Goal: Task Accomplishment & Management: Use online tool/utility

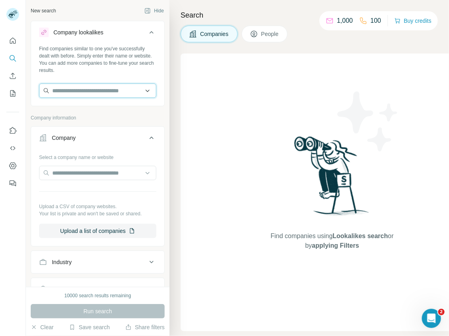
click at [105, 91] on input "text" at bounding box center [97, 90] width 117 height 14
click at [123, 89] on input "text" at bounding box center [97, 90] width 117 height 14
paste input "**********"
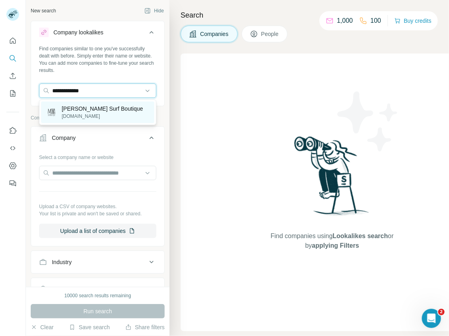
type input "**********"
click at [119, 109] on div "Mora Surf Boutique moragirls.com" at bounding box center [97, 112] width 113 height 22
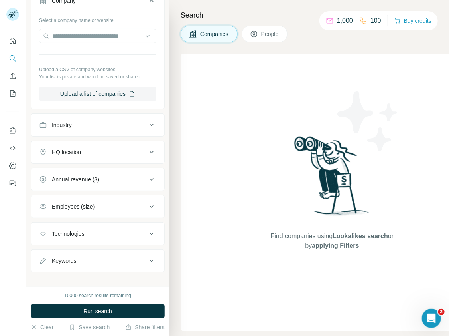
scroll to position [175, 0]
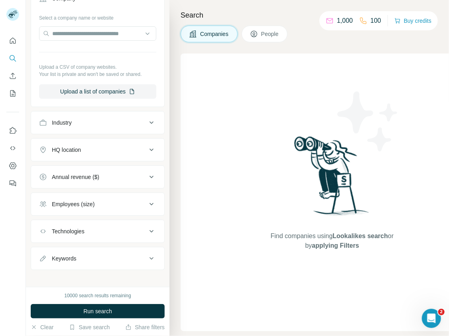
click at [117, 167] on button "Annual revenue ($)" at bounding box center [97, 176] width 133 height 19
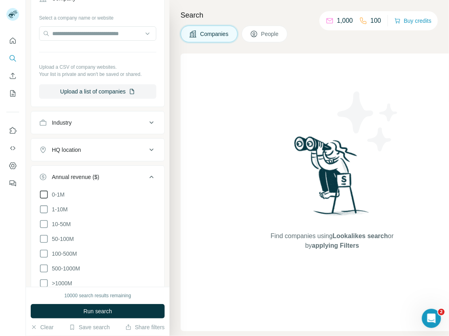
click at [61, 191] on span "0-1M" at bounding box center [57, 194] width 16 height 8
click at [97, 146] on div "HQ location" at bounding box center [93, 150] width 108 height 8
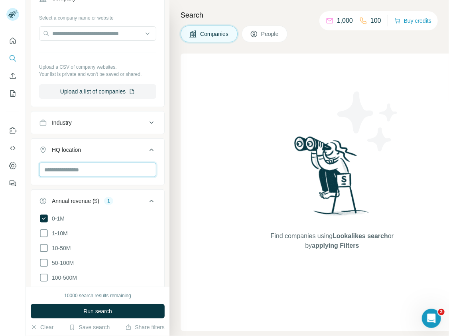
click at [95, 164] on input "text" at bounding box center [97, 169] width 117 height 14
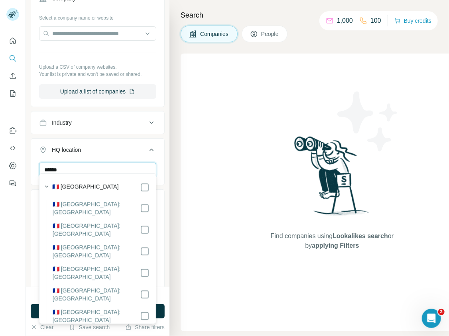
type input "******"
click at [98, 184] on div "🇫🇷 [GEOGRAPHIC_DATA]" at bounding box center [100, 187] width 97 height 10
click at [172, 158] on div "Search Companies People Find companies using Lookalikes search or by applying F…" at bounding box center [310, 168] width 280 height 336
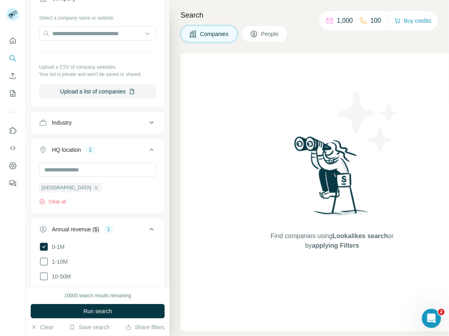
click at [144, 119] on div "Industry" at bounding box center [93, 123] width 108 height 8
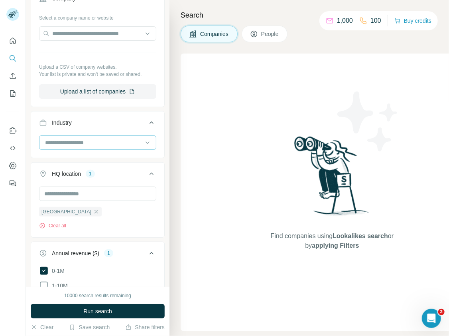
click at [120, 138] on input at bounding box center [93, 142] width 99 height 9
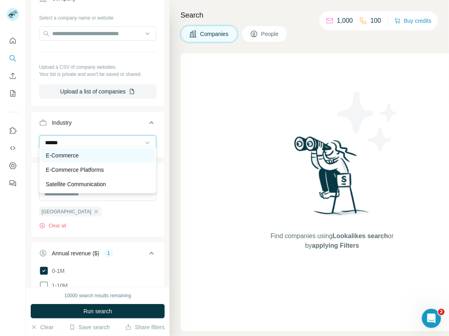
type input "******"
click at [105, 153] on div "E-Commerce" at bounding box center [98, 155] width 104 height 8
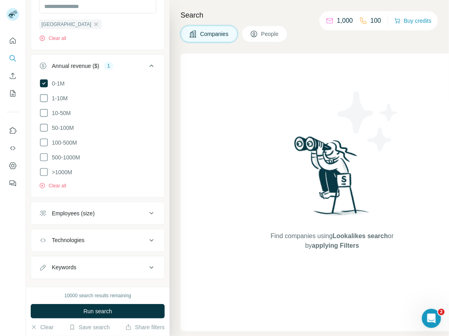
scroll to position [398, 0]
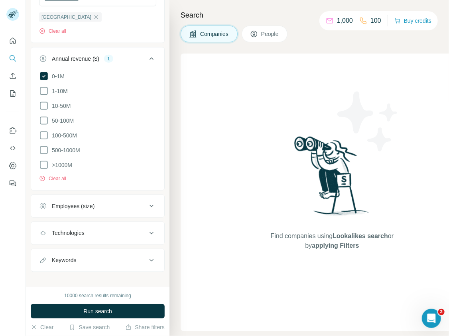
click at [101, 229] on div "Technologies" at bounding box center [93, 233] width 108 height 8
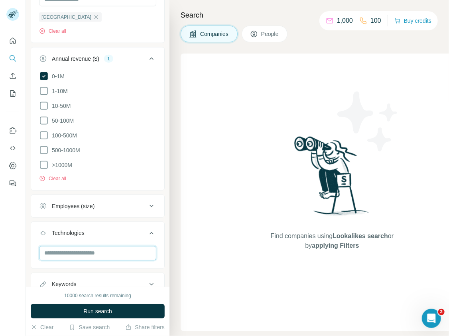
click at [100, 246] on input "text" at bounding box center [97, 253] width 117 height 14
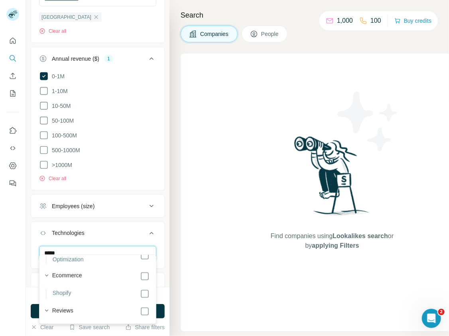
scroll to position [2118, 0]
type input "*****"
click at [165, 222] on div "New search Hide Company lookalikes 1 Find companies similar to one you've succe…" at bounding box center [98, 143] width 144 height 287
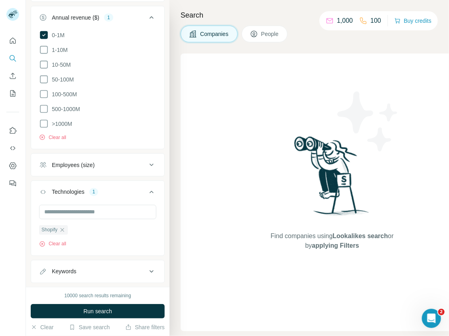
scroll to position [450, 0]
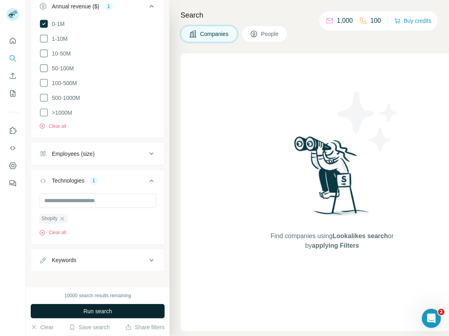
click at [121, 313] on button "Run search" at bounding box center [98, 311] width 134 height 14
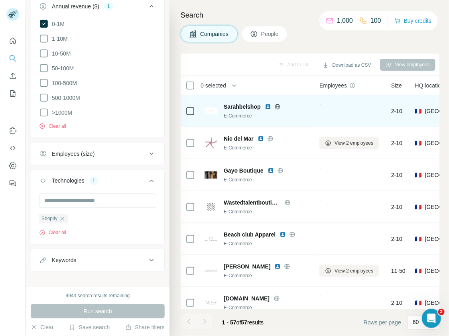
click at [268, 107] on img at bounding box center [268, 106] width 6 height 6
click at [278, 105] on icon at bounding box center [278, 106] width 2 height 5
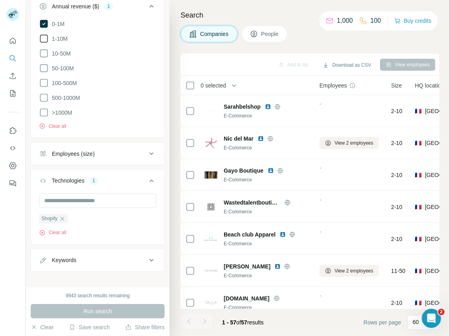
click at [43, 34] on icon at bounding box center [44, 39] width 10 height 10
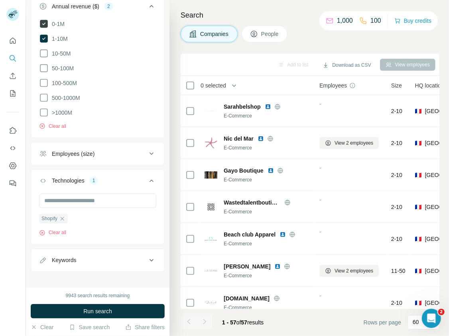
click at [43, 20] on icon at bounding box center [44, 24] width 8 height 8
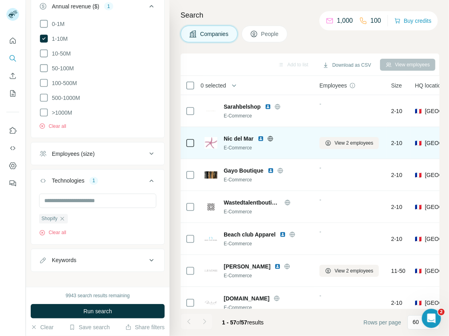
click at [261, 138] on img at bounding box center [261, 138] width 6 height 6
click at [271, 137] on icon at bounding box center [270, 138] width 2 height 5
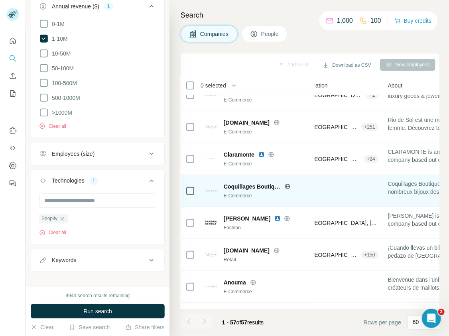
scroll to position [176, 121]
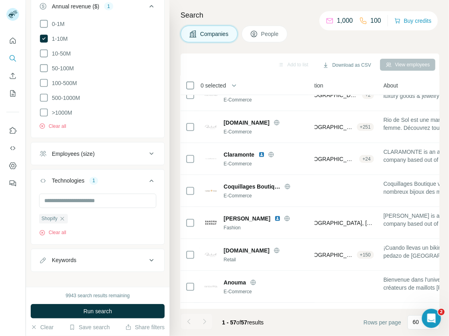
click at [253, 31] on icon at bounding box center [254, 34] width 6 height 6
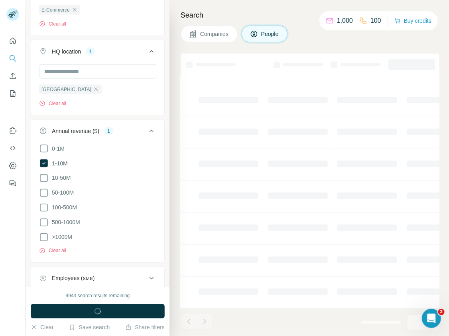
scroll to position [106, 121]
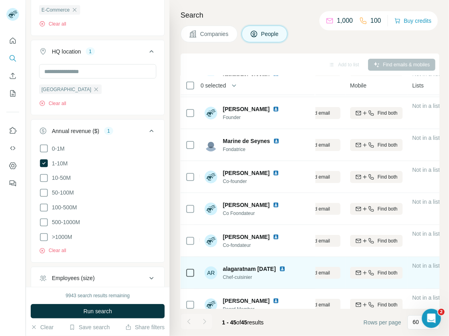
scroll to position [0, 121]
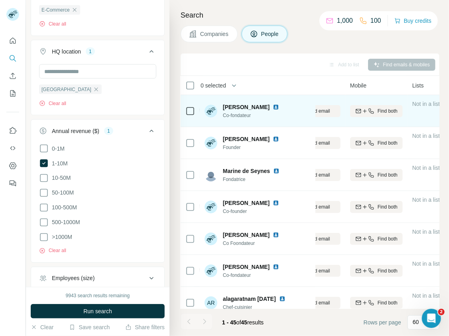
click at [273, 108] on img at bounding box center [276, 107] width 6 height 6
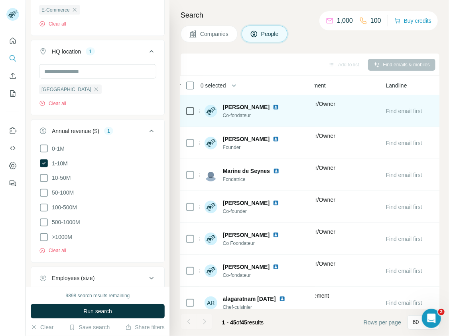
scroll to position [0, 427]
click at [394, 113] on span "Find email first" at bounding box center [401, 111] width 36 height 6
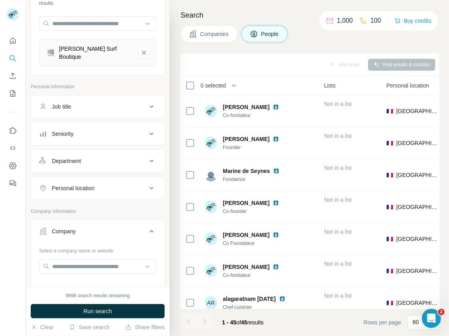
scroll to position [53, 0]
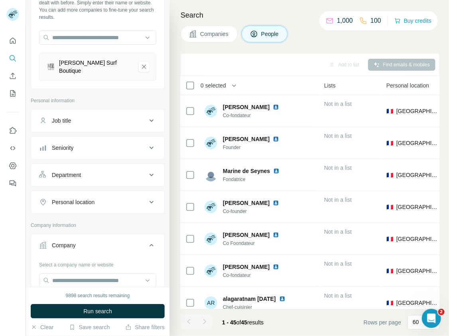
click at [116, 119] on div "Job title" at bounding box center [93, 121] width 108 height 8
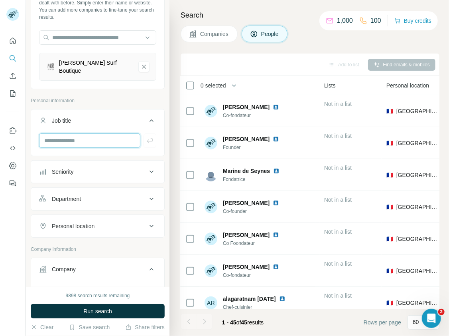
click at [110, 133] on input "text" at bounding box center [89, 140] width 101 height 14
type input "*********"
click at [152, 141] on button "button" at bounding box center [150, 140] width 13 height 14
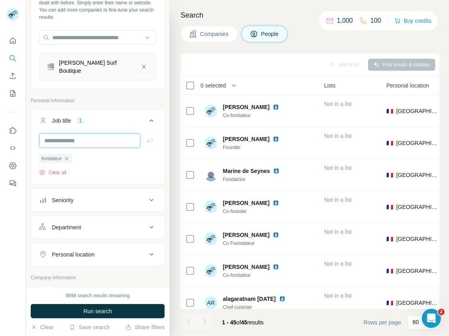
click at [119, 136] on input "text" at bounding box center [89, 140] width 101 height 14
type input "*"
type input "**********"
click at [150, 136] on icon "button" at bounding box center [150, 140] width 8 height 8
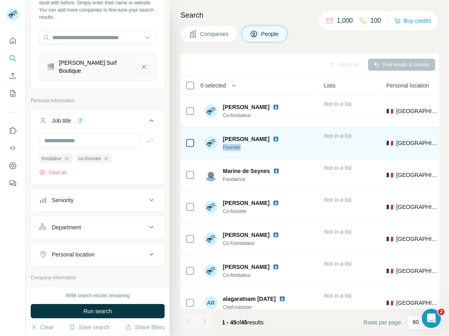
drag, startPoint x: 223, startPoint y: 148, endPoint x: 241, endPoint y: 148, distance: 18.0
click at [241, 148] on span "Founder" at bounding box center [252, 147] width 59 height 7
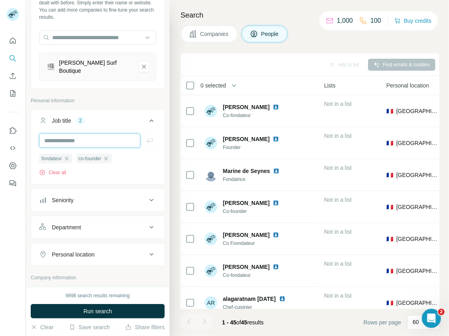
click at [117, 135] on input "text" at bounding box center [89, 140] width 101 height 14
click at [115, 135] on input "text" at bounding box center [89, 140] width 101 height 14
paste input "**********"
type input "**********"
type input "*******"
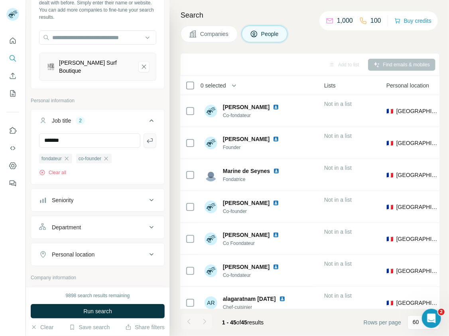
click at [152, 138] on icon "button" at bounding box center [150, 140] width 6 height 5
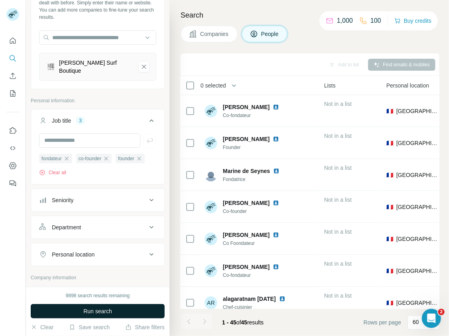
click at [113, 309] on button "Run search" at bounding box center [98, 311] width 134 height 14
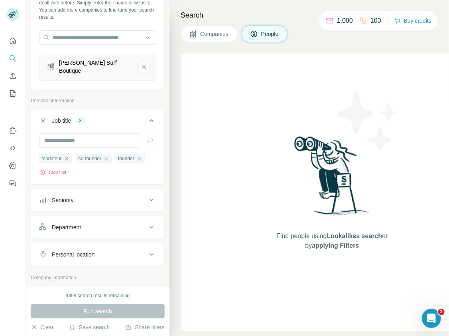
click at [227, 214] on div "Find people using Lookalikes search or by applying Filters" at bounding box center [332, 191] width 303 height 277
click at [59, 169] on button "Clear all" at bounding box center [52, 172] width 27 height 7
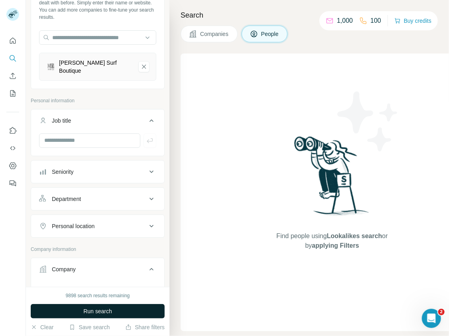
click at [96, 312] on span "Run search" at bounding box center [97, 311] width 29 height 8
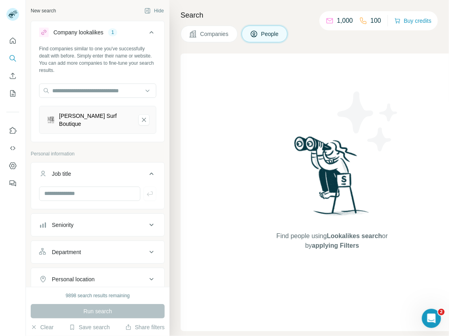
click at [113, 150] on p "Personal information" at bounding box center [98, 153] width 134 height 7
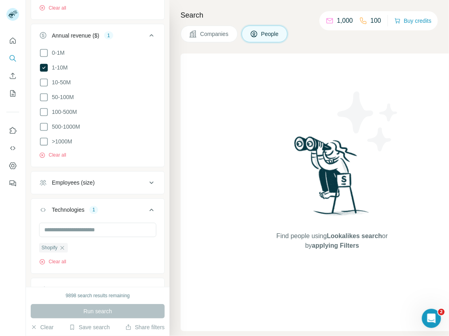
scroll to position [574, 0]
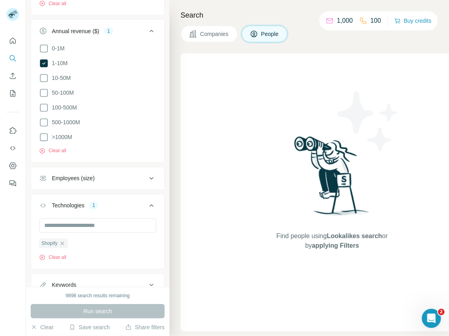
click at [208, 32] on span "Companies" at bounding box center [214, 34] width 29 height 8
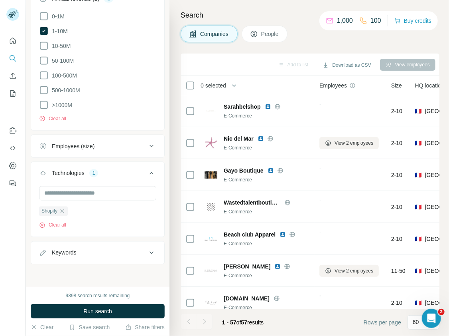
scroll to position [450, 0]
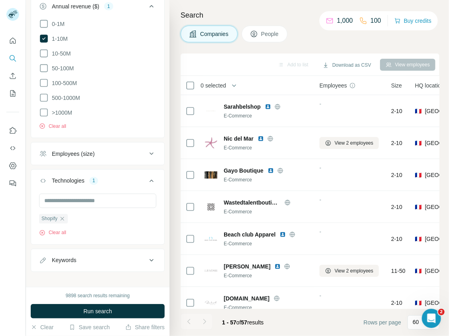
click at [248, 36] on button "People" at bounding box center [265, 34] width 46 height 17
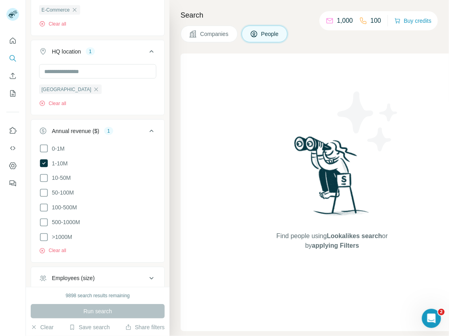
click at [212, 37] on span "Companies" at bounding box center [214, 34] width 29 height 8
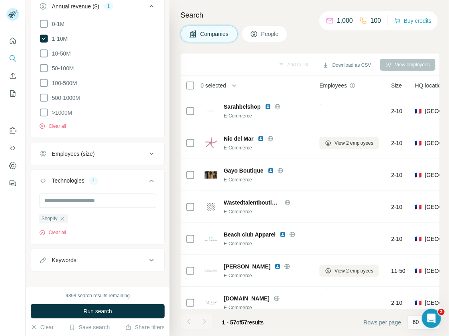
click at [252, 32] on icon at bounding box center [254, 34] width 6 height 6
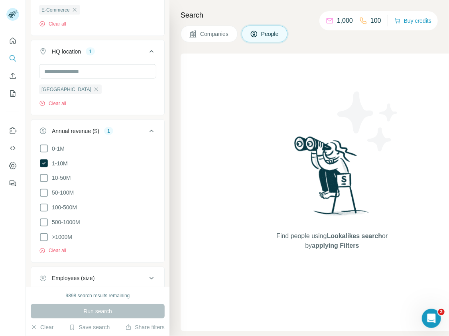
click at [108, 310] on div "Run search" at bounding box center [98, 311] width 134 height 14
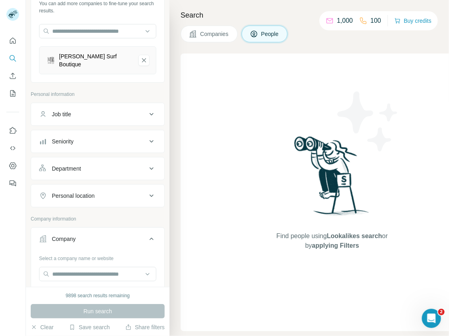
scroll to position [61, 0]
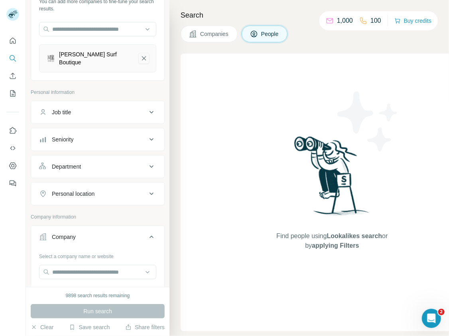
click at [142, 56] on icon "Mora Surf Boutique-remove-button" at bounding box center [143, 58] width 7 height 8
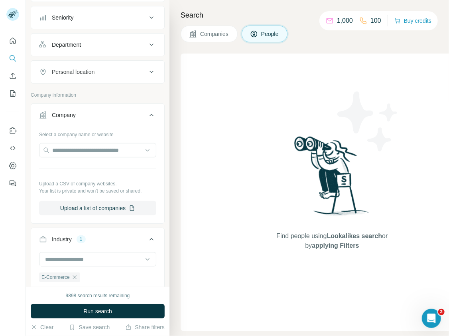
scroll to position [158, 0]
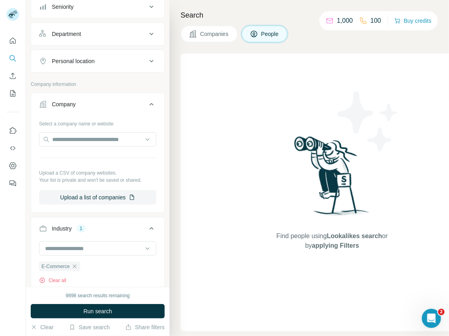
click at [144, 102] on div "Company" at bounding box center [93, 104] width 108 height 8
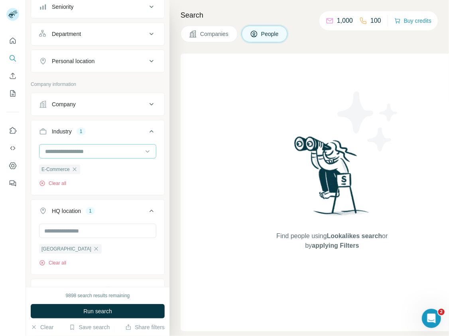
click at [96, 145] on div at bounding box center [93, 151] width 99 height 14
click at [166, 135] on div "New search Hide Company lookalikes Find companies similar to one you've success…" at bounding box center [98, 143] width 144 height 287
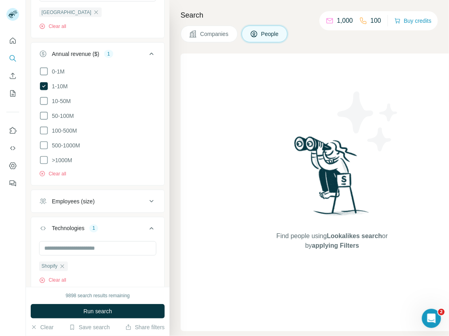
scroll to position [489, 0]
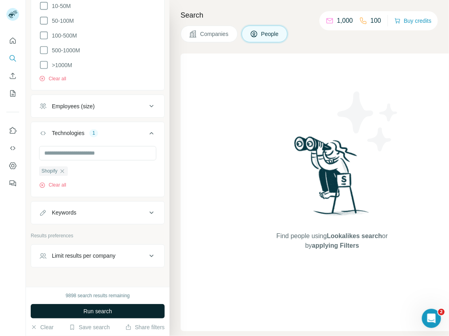
click at [118, 310] on button "Run search" at bounding box center [98, 311] width 134 height 14
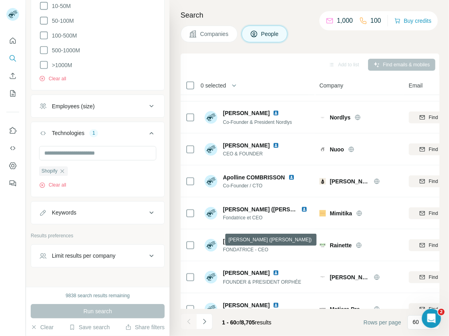
scroll to position [245, 0]
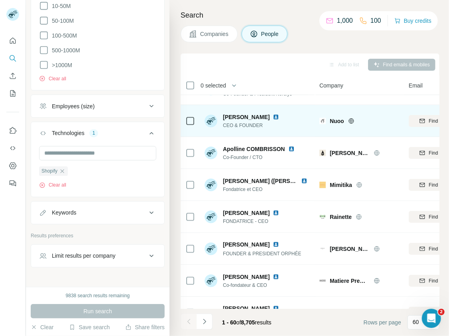
click at [350, 118] on icon at bounding box center [351, 121] width 6 height 6
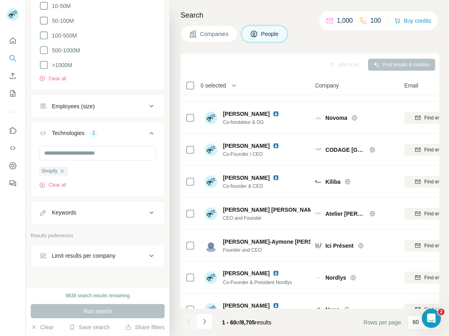
scroll to position [0, 4]
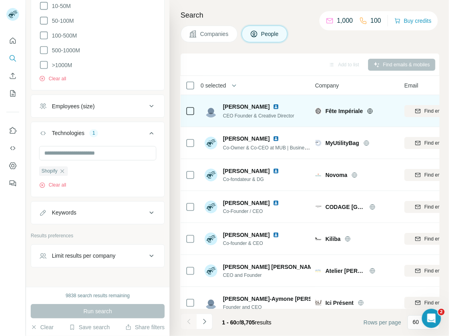
click at [372, 110] on icon at bounding box center [370, 111] width 6 height 6
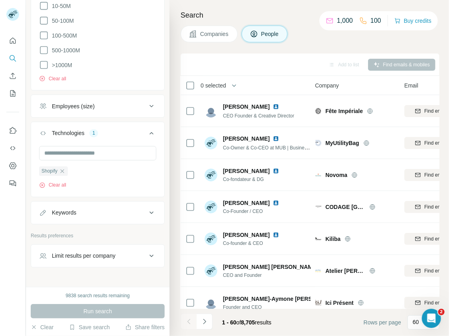
scroll to position [504, 0]
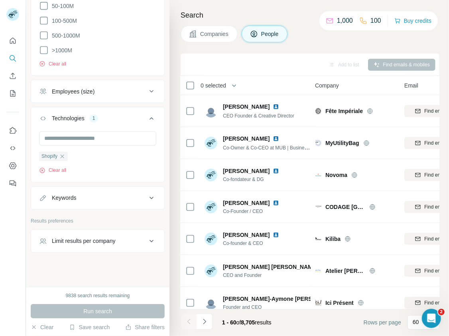
click at [91, 197] on div "Keywords" at bounding box center [93, 198] width 108 height 8
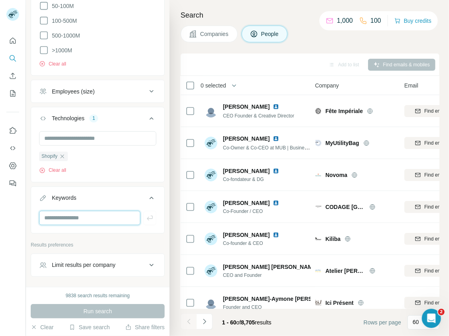
click at [89, 216] on input "text" at bounding box center [89, 218] width 101 height 14
type input "*******"
click at [152, 218] on icon "button" at bounding box center [150, 218] width 8 height 8
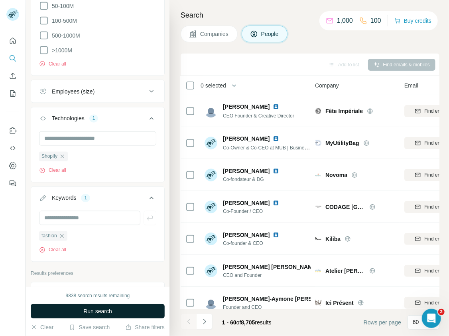
click at [113, 307] on button "Run search" at bounding box center [98, 311] width 134 height 14
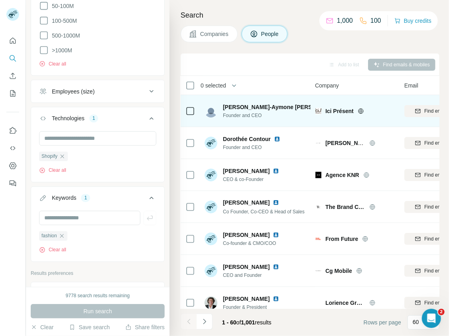
click at [361, 110] on icon at bounding box center [361, 111] width 6 height 6
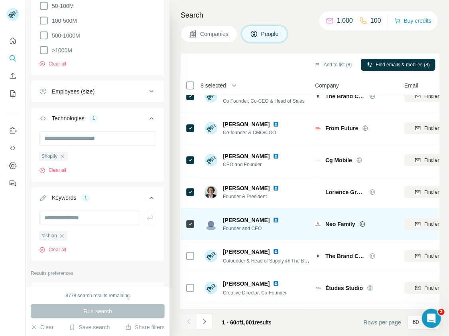
scroll to position [111, 4]
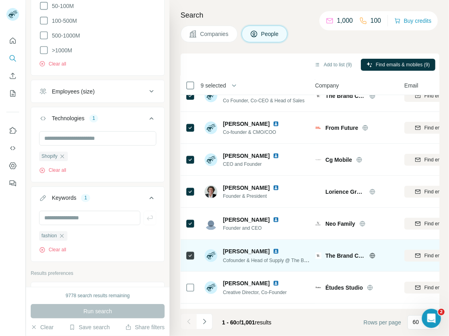
click at [373, 255] on icon at bounding box center [373, 255] width 2 height 5
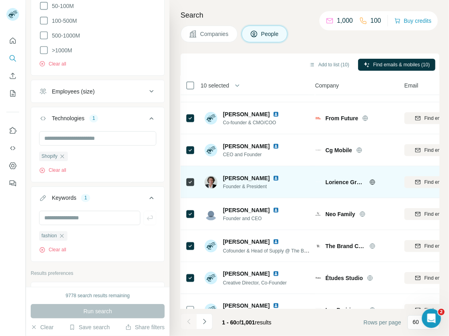
scroll to position [0, 4]
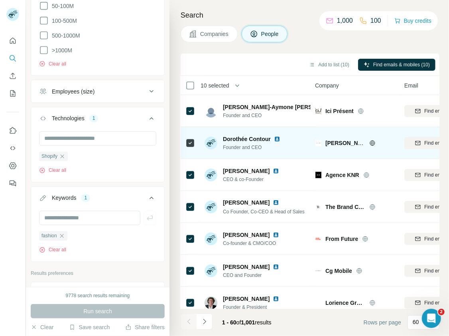
click at [370, 143] on icon at bounding box center [373, 143] width 6 height 6
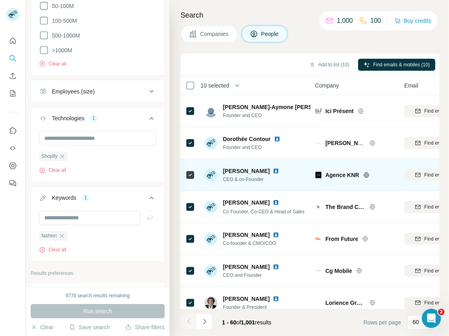
click at [364, 173] on icon at bounding box center [367, 175] width 6 height 6
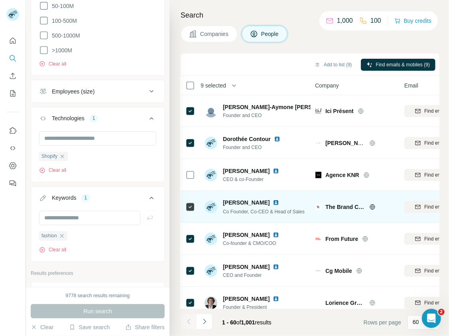
click at [372, 208] on icon at bounding box center [373, 206] width 2 height 5
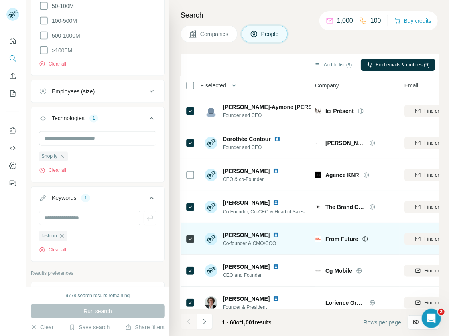
click at [365, 238] on icon at bounding box center [366, 238] width 2 height 5
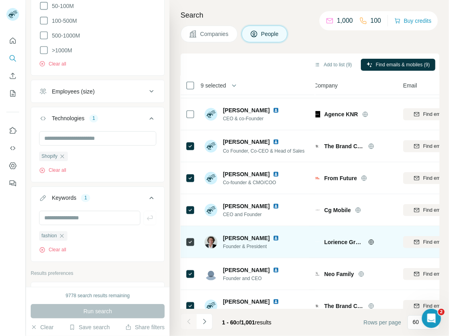
scroll to position [61, 6]
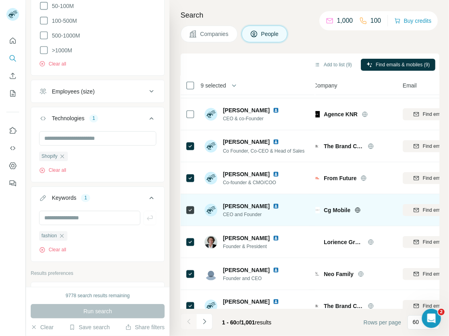
click at [361, 210] on div at bounding box center [368, 210] width 26 height 6
click at [358, 210] on icon at bounding box center [358, 210] width 6 height 6
click at [356, 210] on icon at bounding box center [357, 209] width 5 height 5
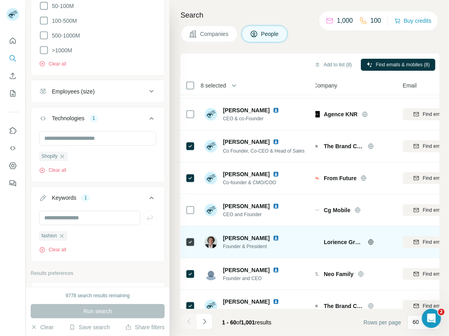
click at [370, 241] on icon at bounding box center [371, 242] width 6 height 6
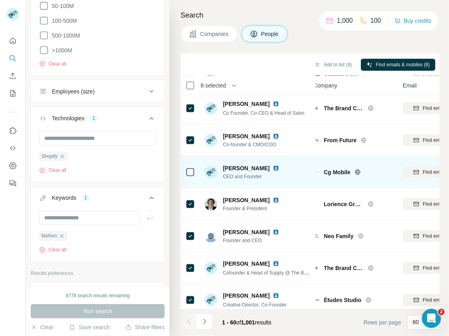
scroll to position [108, 6]
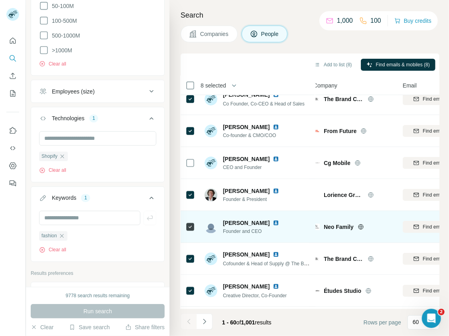
click at [359, 227] on icon at bounding box center [361, 226] width 6 height 6
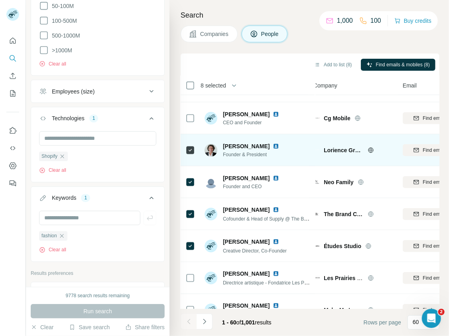
scroll to position [152, 8]
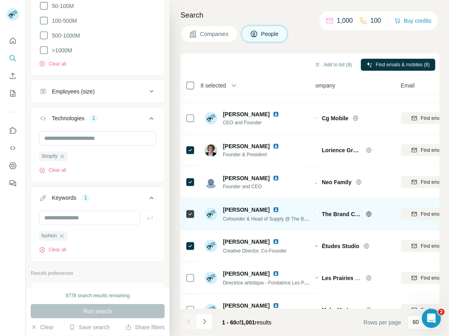
click at [370, 215] on icon at bounding box center [369, 213] width 2 height 5
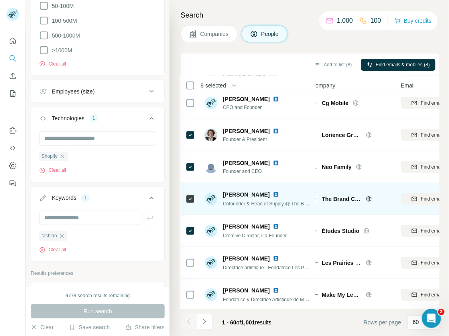
scroll to position [168, 8]
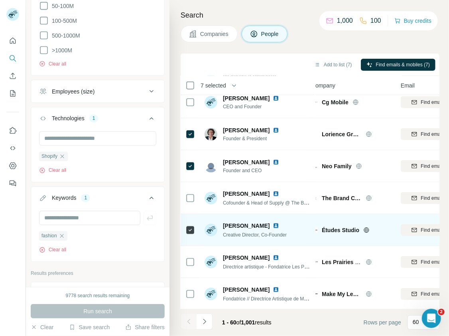
click at [366, 229] on icon at bounding box center [367, 230] width 6 height 6
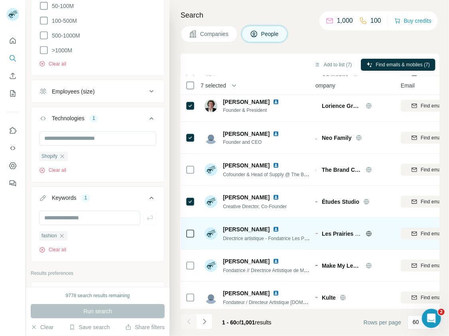
scroll to position [208, 8]
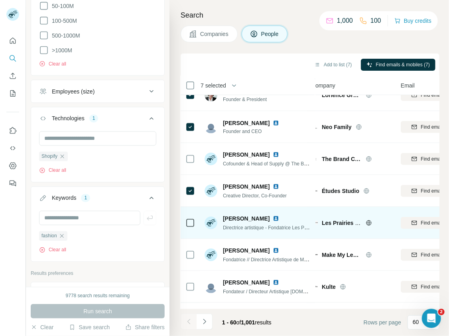
click at [280, 222] on div "Laetitia Ivanez Directrice artistique - Fondatrice Les Prairies de paris" at bounding box center [267, 222] width 88 height 17
click at [369, 222] on icon at bounding box center [368, 222] width 5 height 0
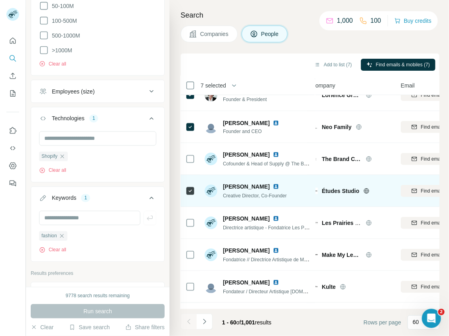
click at [368, 191] on icon at bounding box center [367, 191] width 6 height 6
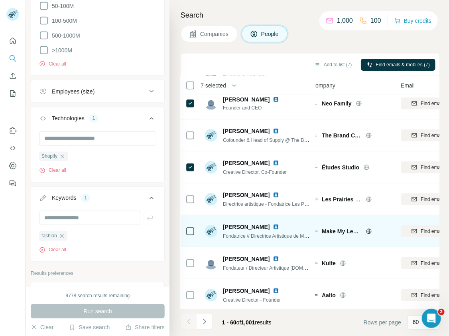
scroll to position [235, 8]
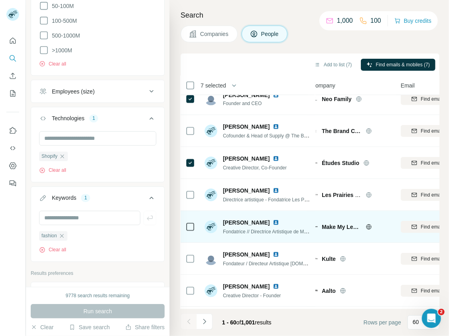
click at [369, 226] on icon at bounding box center [369, 226] width 6 height 6
click at [368, 227] on icon at bounding box center [369, 226] width 6 height 6
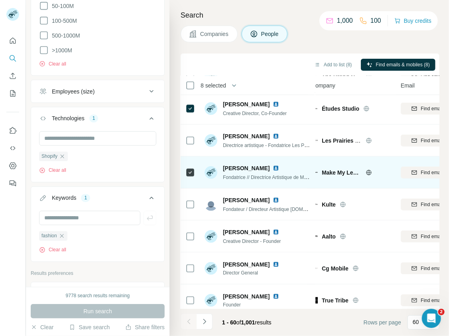
scroll to position [291, 8]
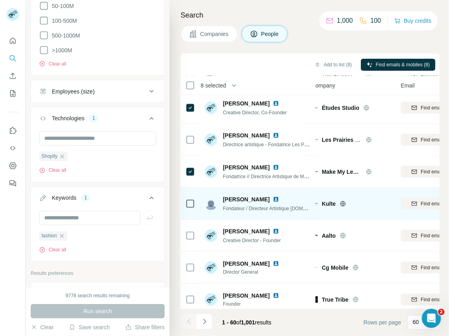
click at [344, 203] on icon at bounding box center [343, 203] width 2 height 5
click at [194, 207] on icon at bounding box center [191, 204] width 10 height 10
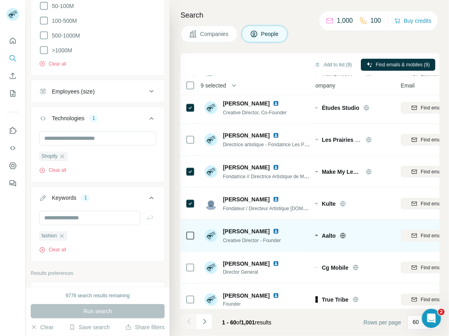
click at [340, 234] on icon at bounding box center [343, 235] width 6 height 6
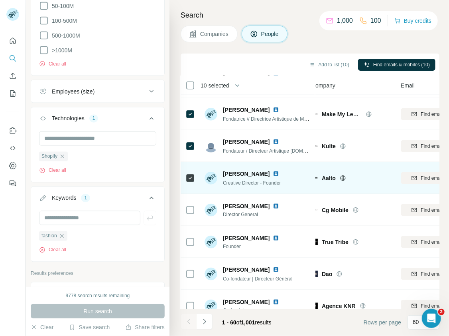
scroll to position [348, 8]
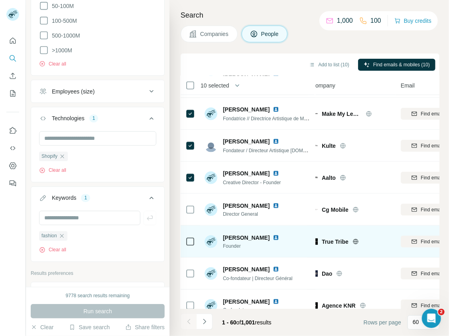
click at [357, 240] on icon at bounding box center [356, 241] width 6 height 6
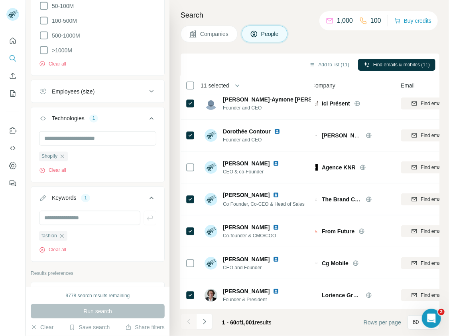
scroll to position [0, 8]
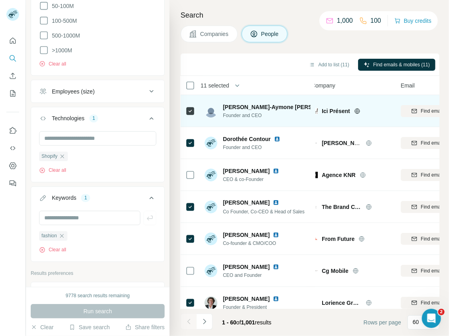
click at [345, 107] on img at bounding box center [346, 107] width 3 height 6
click at [359, 111] on icon at bounding box center [357, 111] width 5 height 0
click at [337, 111] on span "Ici Présent" at bounding box center [336, 111] width 28 height 8
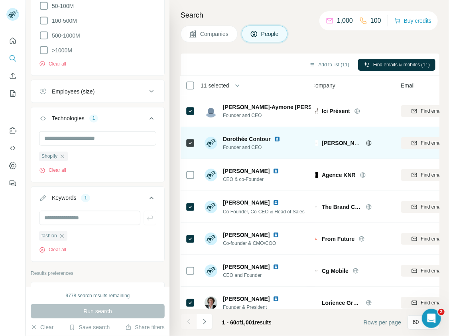
click at [277, 137] on img at bounding box center [277, 139] width 6 height 6
click at [415, 143] on icon "button" at bounding box center [414, 143] width 6 height 6
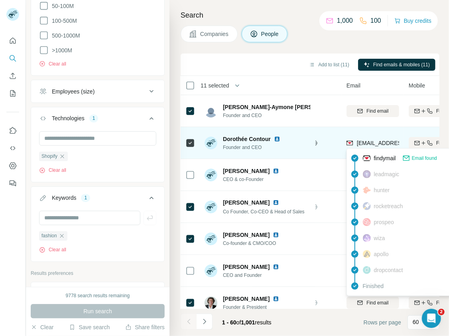
scroll to position [0, 60]
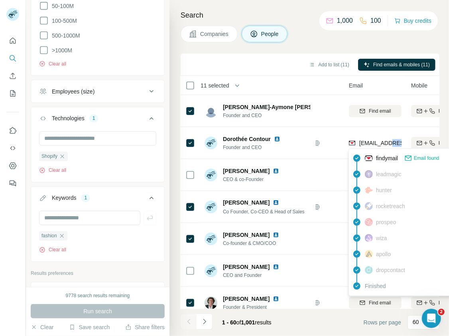
drag, startPoint x: 398, startPoint y: 143, endPoint x: 388, endPoint y: 144, distance: 9.2
click at [388, 144] on span "[EMAIL_ADDRESS][DOMAIN_NAME]" at bounding box center [407, 143] width 95 height 6
click at [378, 144] on span "[EMAIL_ADDRESS][DOMAIN_NAME]" at bounding box center [407, 143] width 95 height 6
drag, startPoint x: 360, startPoint y: 142, endPoint x: 397, endPoint y: 145, distance: 36.9
click at [397, 145] on span "[EMAIL_ADDRESS][DOMAIN_NAME]" at bounding box center [407, 143] width 95 height 6
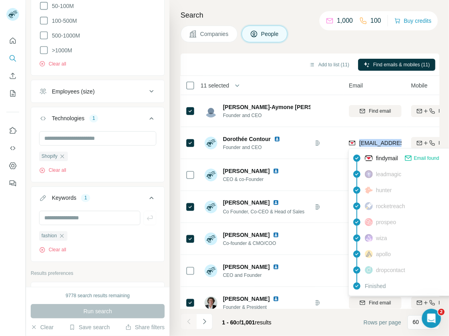
click at [399, 142] on span "[EMAIL_ADDRESS][DOMAIN_NAME]" at bounding box center [407, 143] width 95 height 6
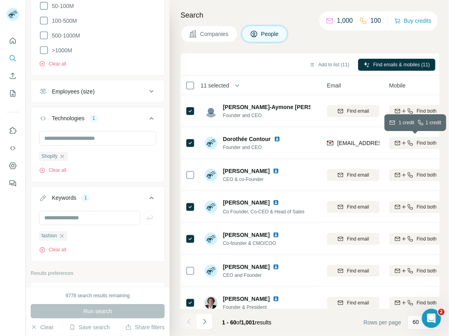
scroll to position [4, 82]
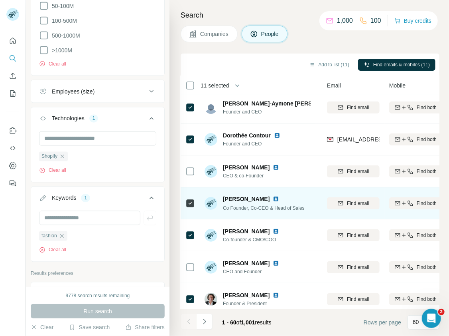
click at [273, 198] on img at bounding box center [276, 199] width 6 height 6
click at [361, 204] on span "Find email" at bounding box center [358, 203] width 22 height 7
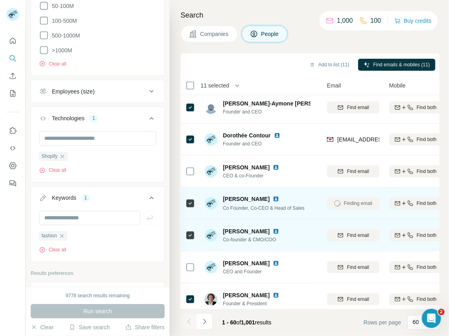
click at [273, 230] on img at bounding box center [276, 231] width 6 height 6
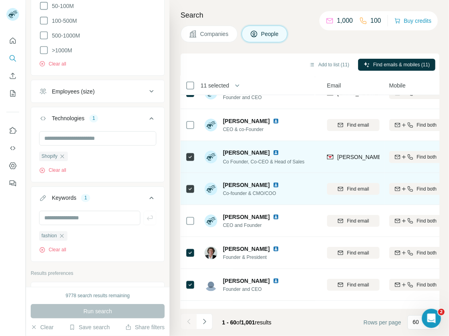
scroll to position [51, 82]
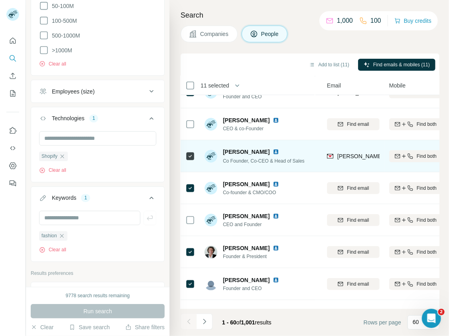
click at [273, 150] on img at bounding box center [276, 151] width 6 height 6
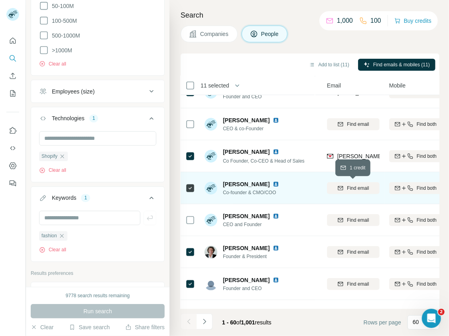
click at [361, 190] on span "Find email" at bounding box center [358, 187] width 22 height 7
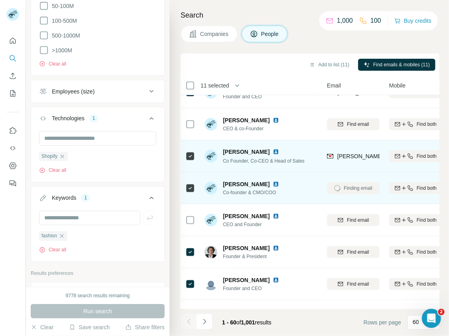
click at [273, 150] on img at bounding box center [276, 151] width 6 height 6
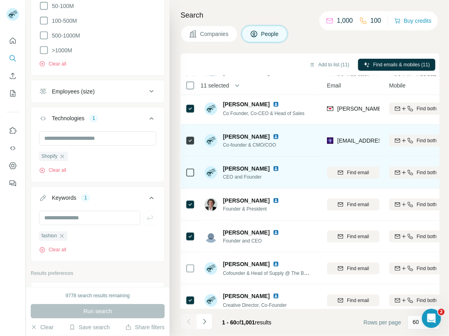
scroll to position [92, 82]
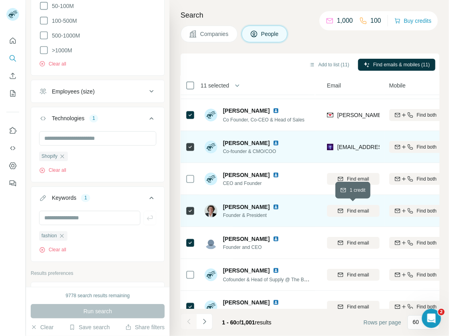
click at [360, 211] on span "Find email" at bounding box center [358, 210] width 22 height 7
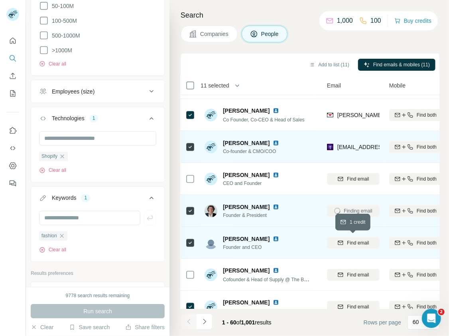
click at [357, 242] on span "Find email" at bounding box center [358, 242] width 22 height 7
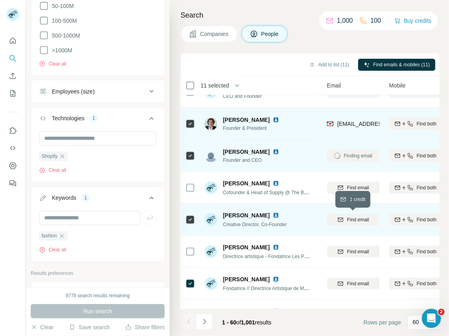
click at [349, 221] on span "Find email" at bounding box center [358, 219] width 22 height 7
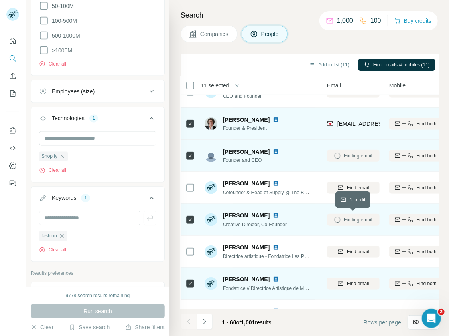
scroll to position [242, 82]
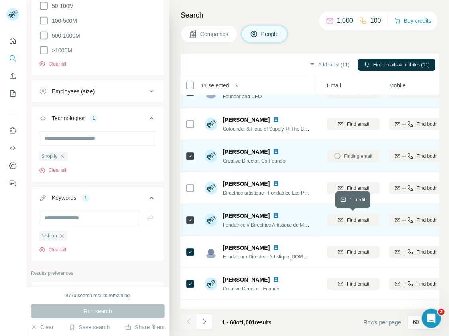
click at [350, 220] on span "Find email" at bounding box center [358, 219] width 22 height 7
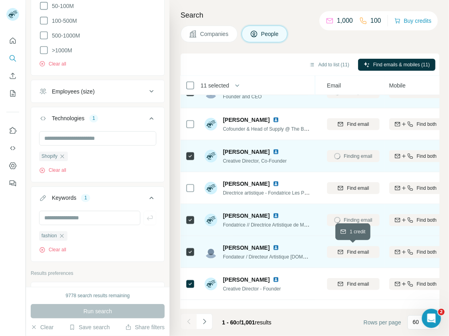
click at [353, 251] on span "Find email" at bounding box center [358, 251] width 22 height 7
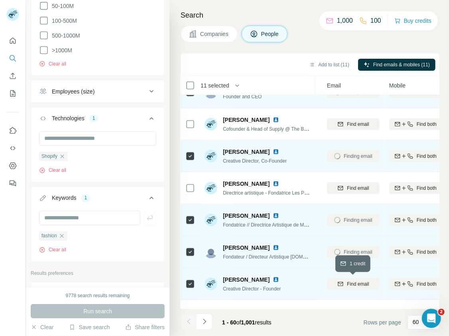
click at [356, 283] on span "Find email" at bounding box center [358, 283] width 22 height 7
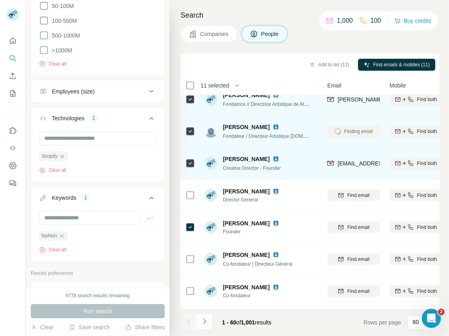
scroll to position [370, 81]
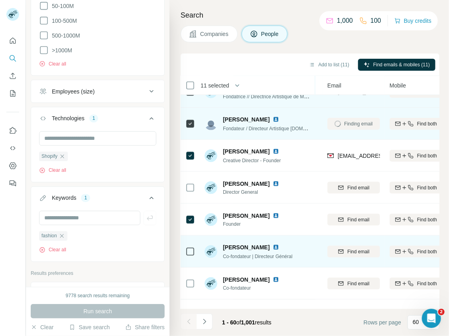
click at [273, 246] on img at bounding box center [276, 247] width 6 height 6
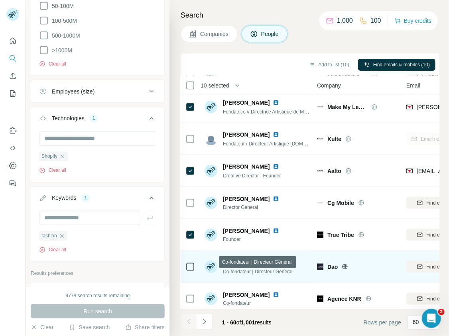
scroll to position [355, 0]
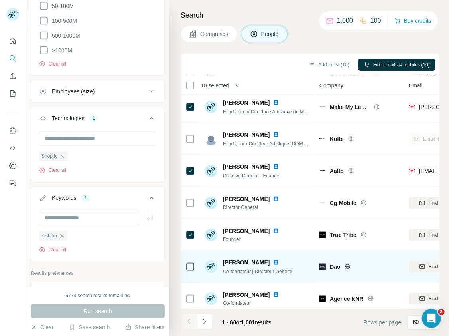
click at [350, 265] on icon at bounding box center [347, 266] width 6 height 6
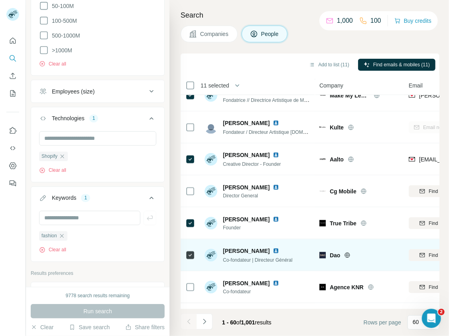
scroll to position [368, 0]
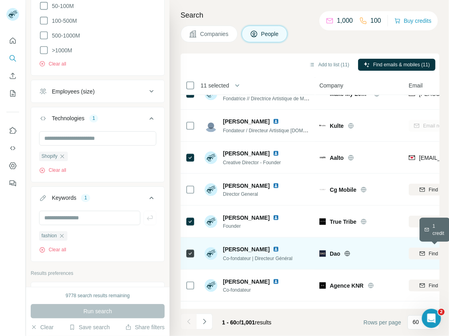
click at [415, 252] on div "Find email" at bounding box center [435, 253] width 53 height 7
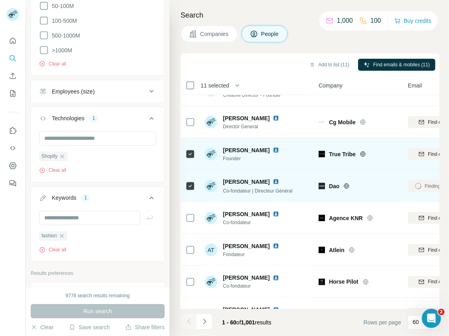
scroll to position [437, 1]
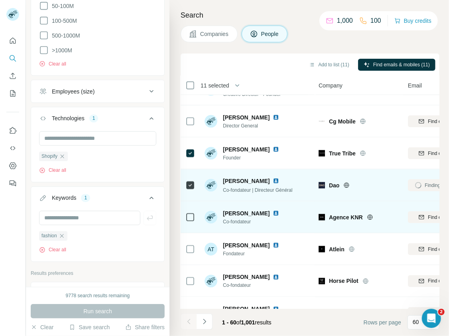
click at [273, 212] on img at bounding box center [276, 213] width 6 height 6
click at [370, 216] on icon at bounding box center [370, 217] width 6 height 6
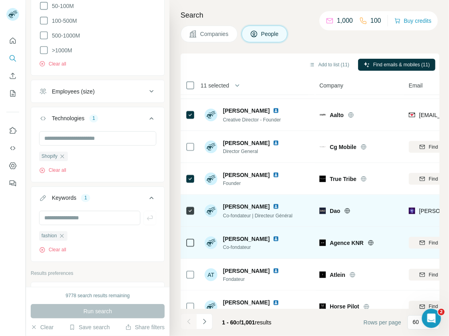
scroll to position [413, 0]
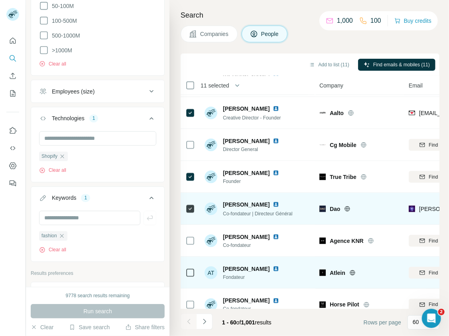
click at [273, 268] on img at bounding box center [276, 268] width 6 height 6
click at [352, 271] on icon at bounding box center [353, 272] width 6 height 6
click at [418, 272] on div "Find email" at bounding box center [435, 272] width 53 height 7
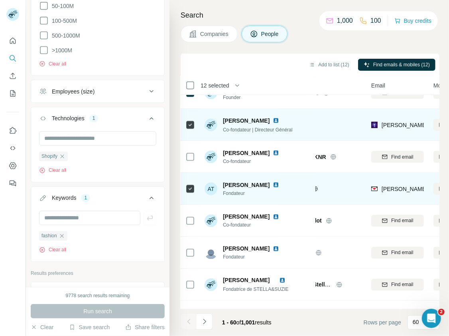
scroll to position [503, 38]
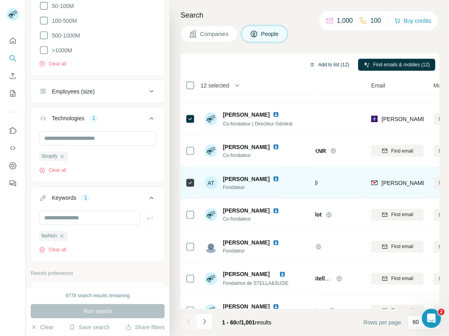
click at [328, 66] on button "Add to list (12)" at bounding box center [329, 65] width 51 height 12
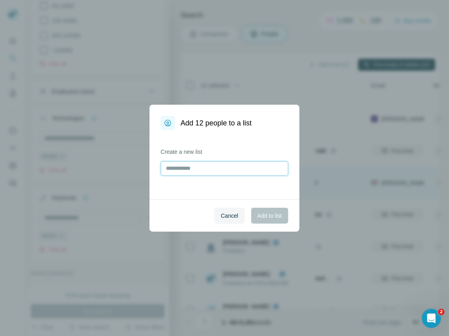
click at [227, 171] on input "text" at bounding box center [225, 168] width 128 height 14
type input "**********"
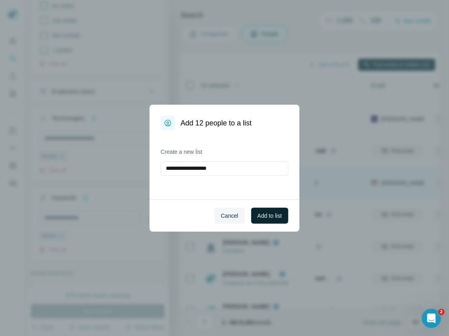
click at [261, 216] on span "Add to list" at bounding box center [270, 216] width 24 height 8
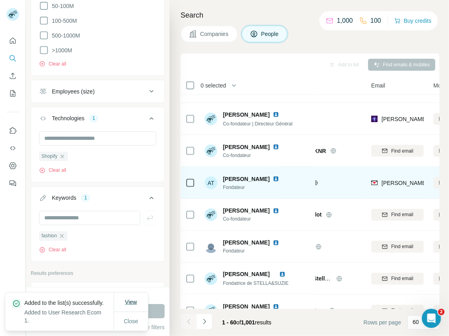
click at [127, 299] on span "View" at bounding box center [131, 302] width 12 height 6
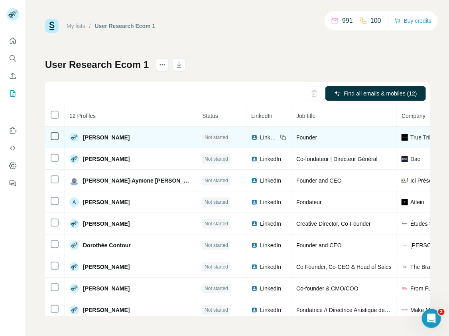
click at [205, 138] on span "Not started" at bounding box center [217, 137] width 24 height 7
click at [205, 134] on span "Not started" at bounding box center [217, 137] width 24 height 7
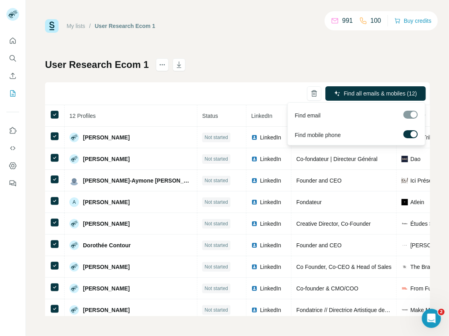
click at [412, 131] on div at bounding box center [414, 134] width 6 height 6
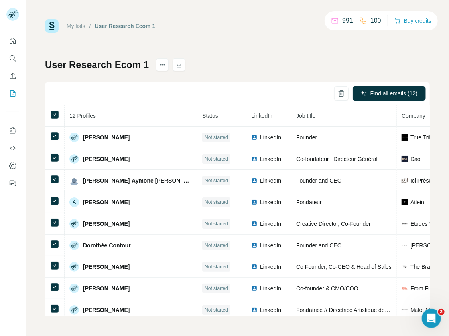
click at [382, 67] on div "User Research Ecom 1 Find all emails (12) 12 Profiles Status LinkedIn Job title…" at bounding box center [237, 186] width 385 height 257
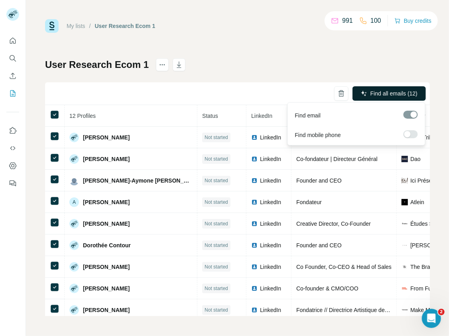
click at [374, 90] on span "Find all emails (12)" at bounding box center [394, 93] width 47 height 8
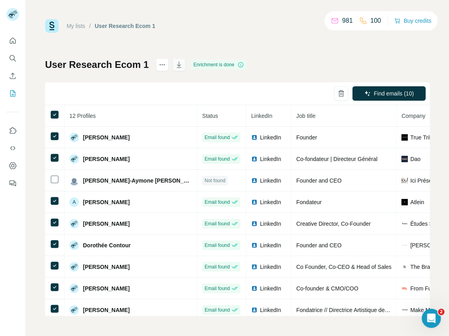
click at [180, 69] on button "button" at bounding box center [179, 64] width 13 height 13
